Goal: Information Seeking & Learning: Learn about a topic

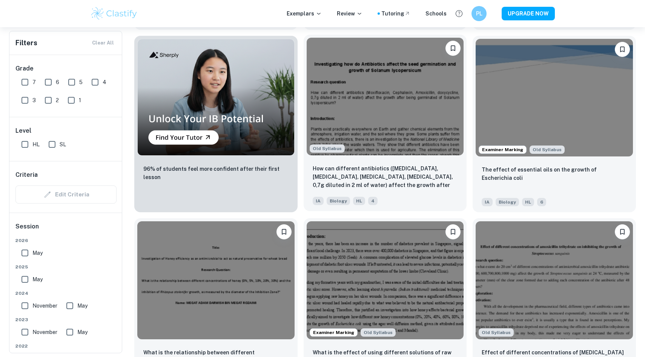
scroll to position [616, 0]
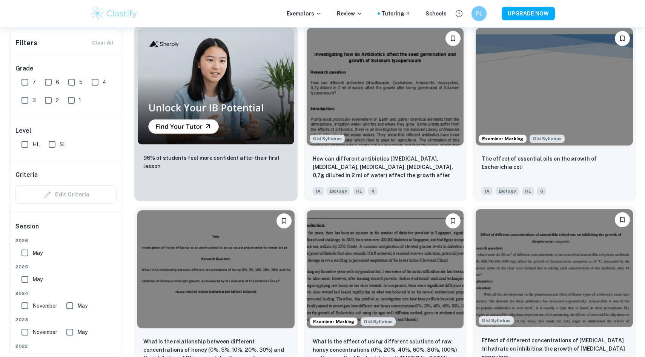
click at [532, 268] on img at bounding box center [553, 268] width 157 height 118
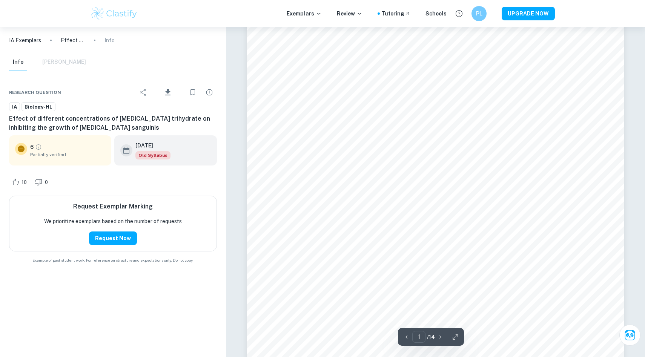
scroll to position [144, 0]
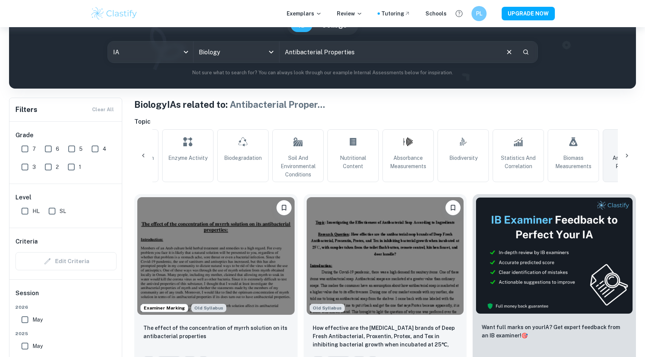
scroll to position [190, 0]
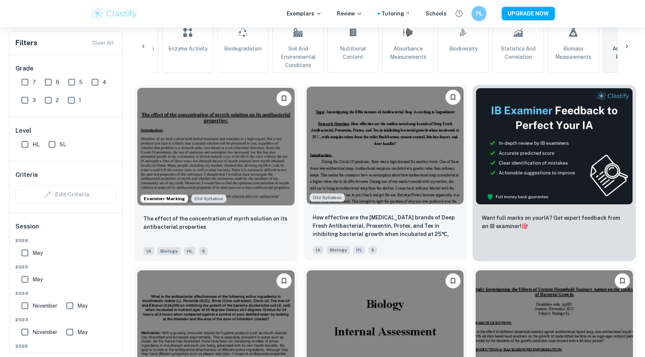
click at [368, 170] on img at bounding box center [384, 146] width 157 height 118
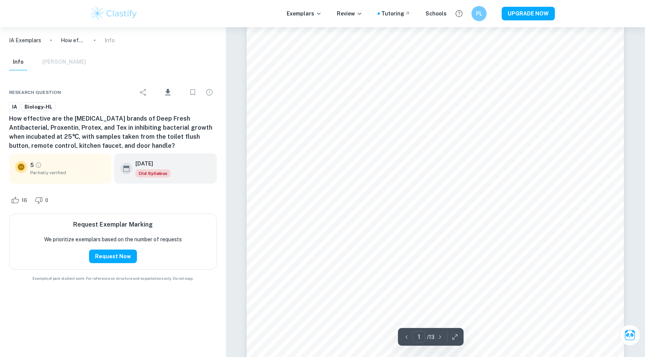
scroll to position [51, 0]
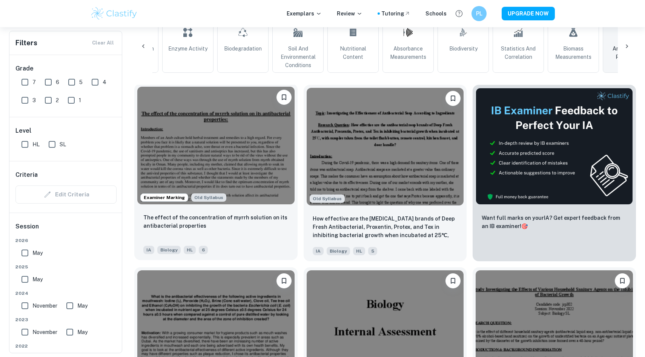
scroll to position [365, 0]
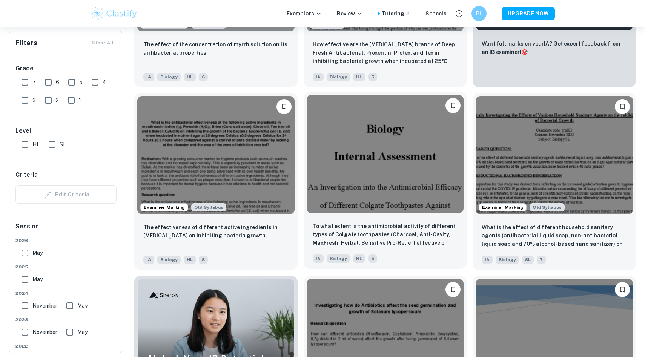
click at [429, 184] on img at bounding box center [384, 154] width 157 height 118
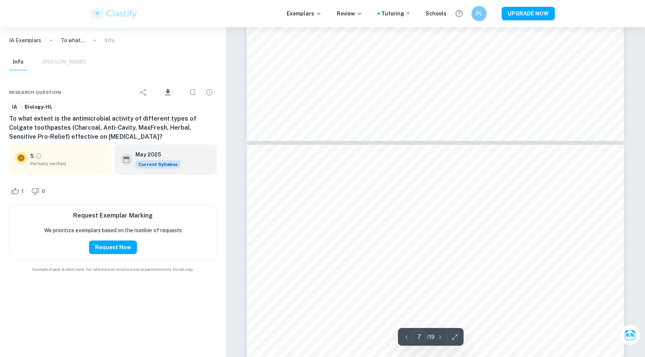
scroll to position [3225, 0]
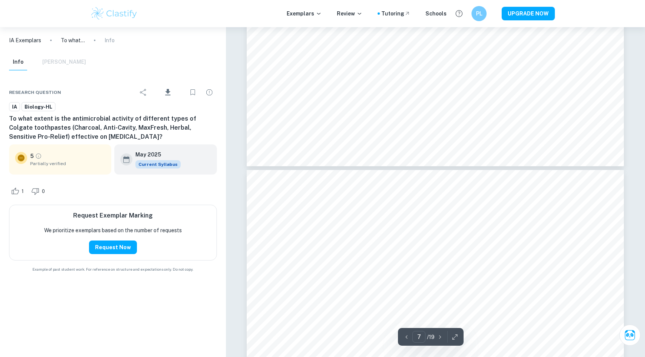
type input "8"
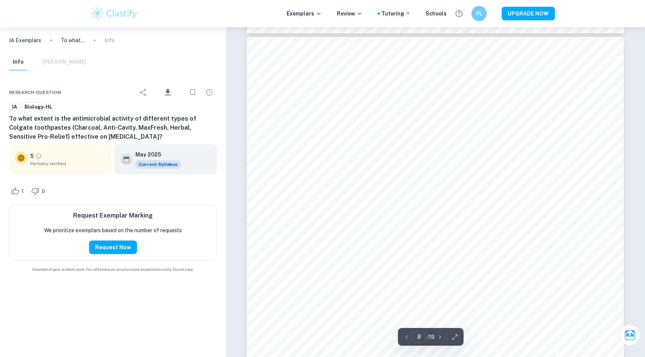
scroll to position [3874, 0]
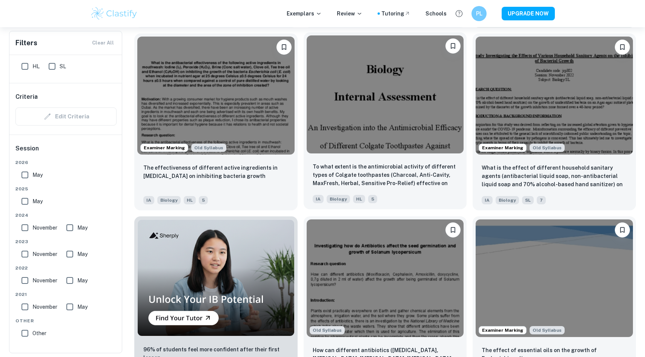
scroll to position [424, 0]
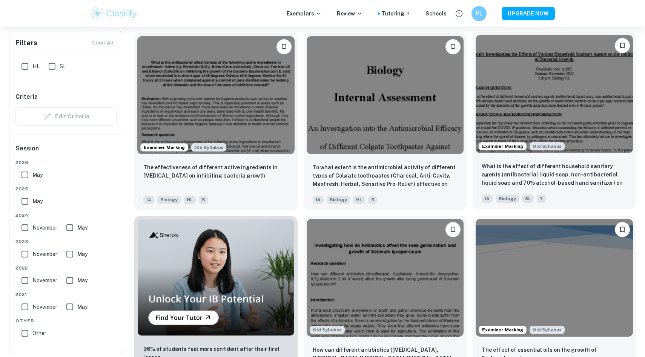
click at [540, 102] on img at bounding box center [553, 94] width 157 height 118
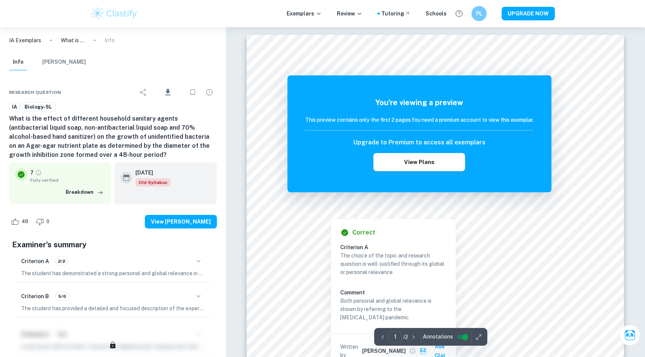
click at [508, 203] on div at bounding box center [428, 203] width 319 height 9
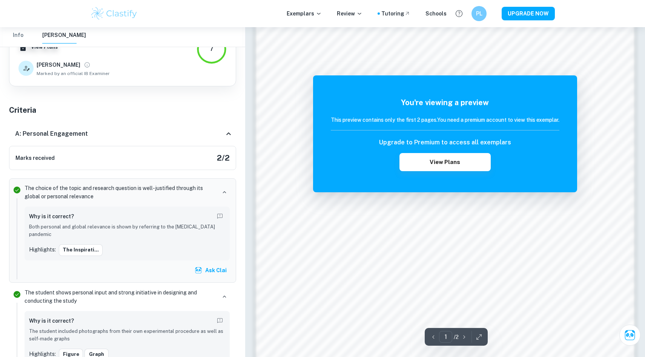
scroll to position [709, 0]
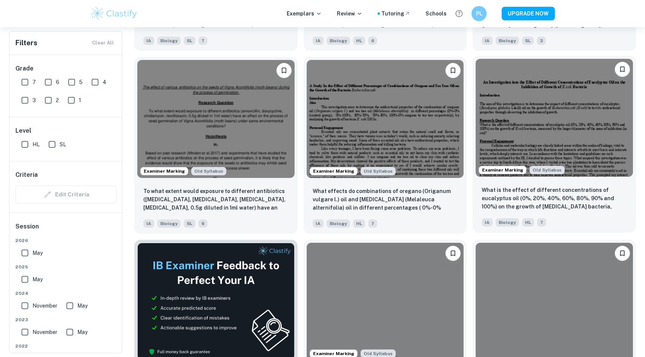
scroll to position [1144, 0]
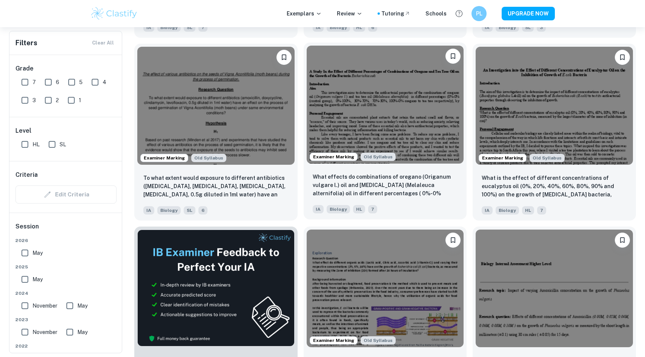
click at [439, 136] on img at bounding box center [384, 105] width 157 height 118
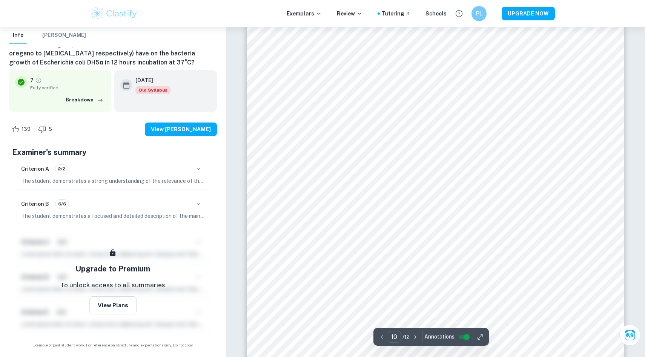
scroll to position [5058, 0]
click at [117, 312] on button "View Plans" at bounding box center [112, 305] width 47 height 18
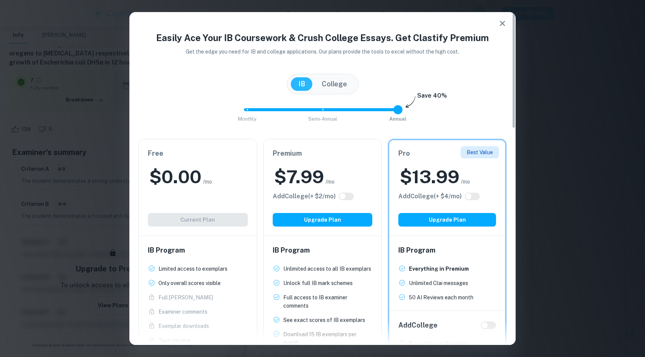
click at [200, 200] on div "Free $ 0.00 /mo Add College (+ $ 2 /mo) Current Plan" at bounding box center [198, 187] width 118 height 97
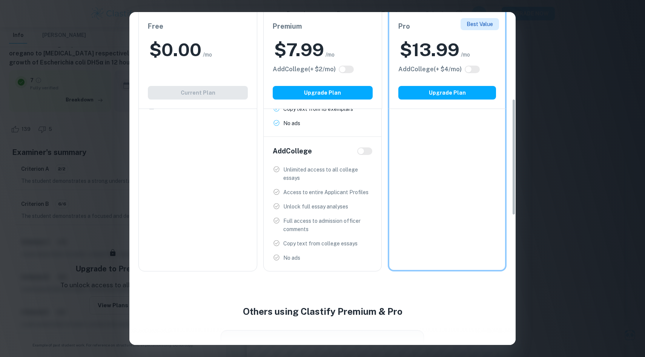
scroll to position [0, 0]
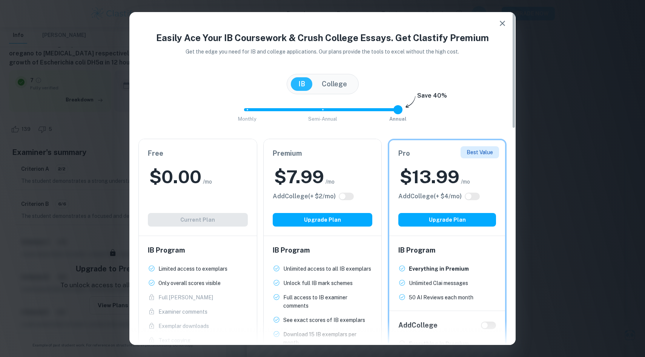
click at [328, 87] on button "College" at bounding box center [334, 84] width 40 height 14
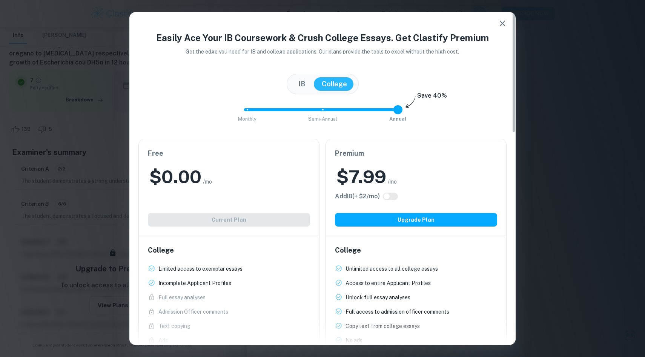
click at [293, 84] on button "IB" at bounding box center [302, 84] width 22 height 14
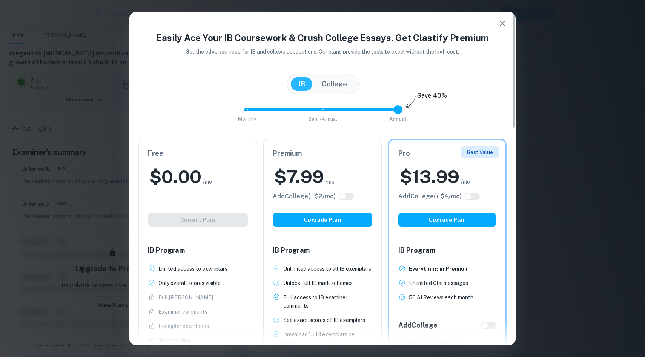
click at [293, 84] on button "IB" at bounding box center [302, 84] width 22 height 14
click at [495, 23] on button "button" at bounding box center [502, 23] width 15 height 15
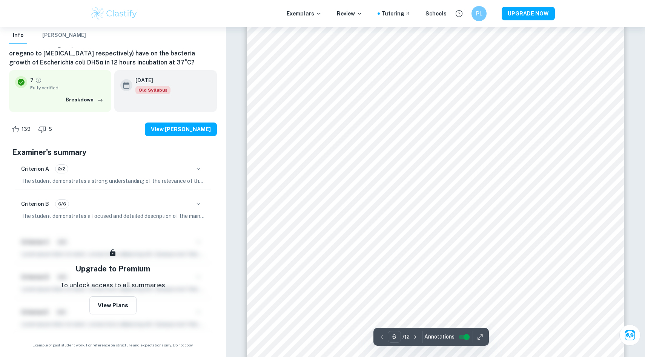
scroll to position [3022, 0]
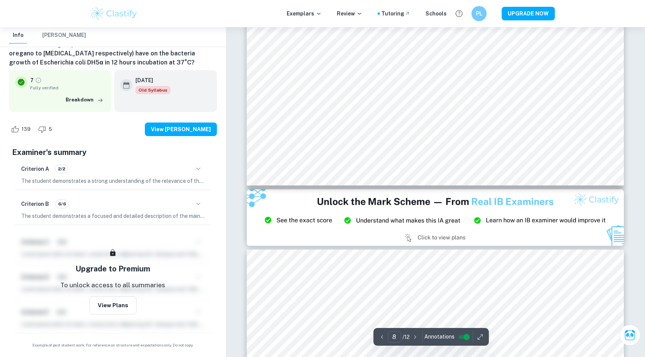
type input "9"
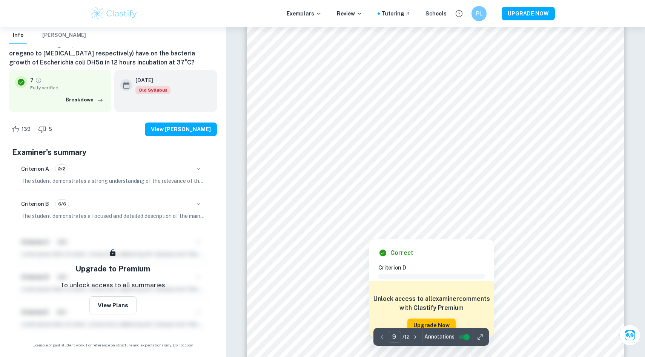
scroll to position [4519, 0]
